Goal: Find specific page/section: Find specific page/section

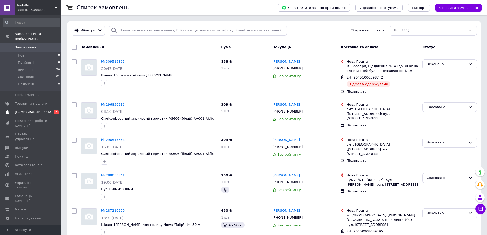
click at [39, 110] on span "[DEMOGRAPHIC_DATA]" at bounding box center [31, 112] width 32 height 5
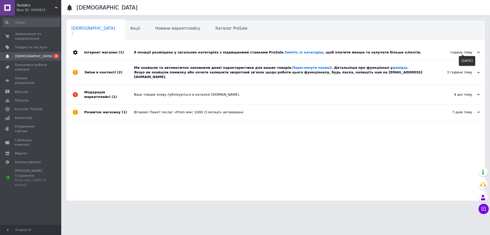
click at [476, 52] on div "годину тому" at bounding box center [454, 52] width 51 height 5
click at [479, 52] on icon at bounding box center [479, 52] width 3 height 3
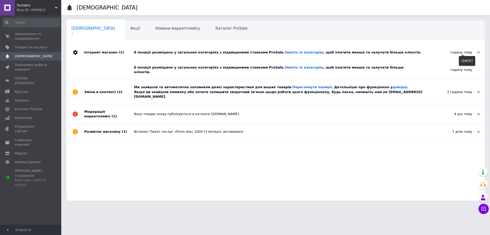
click at [479, 52] on icon at bounding box center [479, 52] width 3 height 3
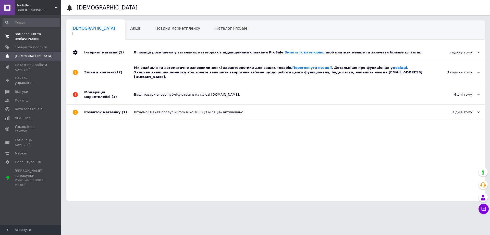
click at [37, 36] on span "Замовлення та повідомлення" at bounding box center [31, 36] width 32 height 9
